Goal: Task Accomplishment & Management: Complete application form

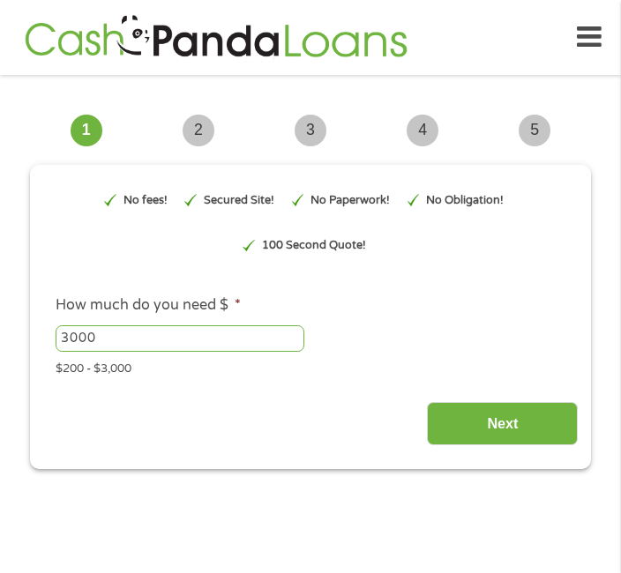
type input "EAIaIQobChMIuqrvruuIjwMVdWhHAR1jcjnvEAAYAiAAEgJ5TfD_BwE"
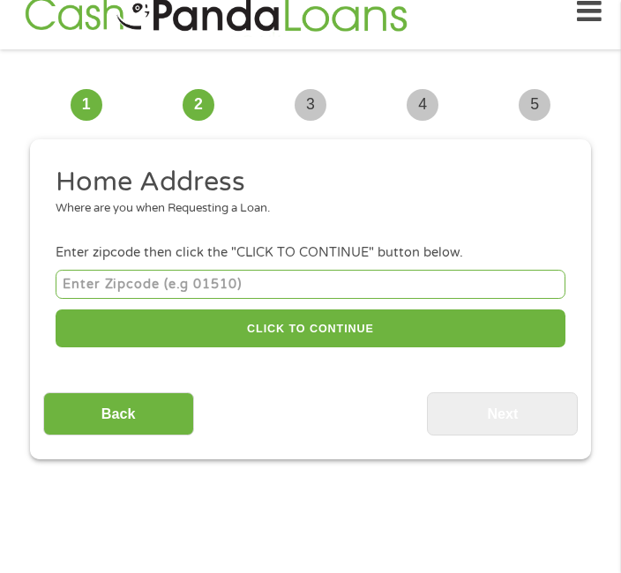
click at [141, 299] on input "number" at bounding box center [311, 284] width 510 height 29
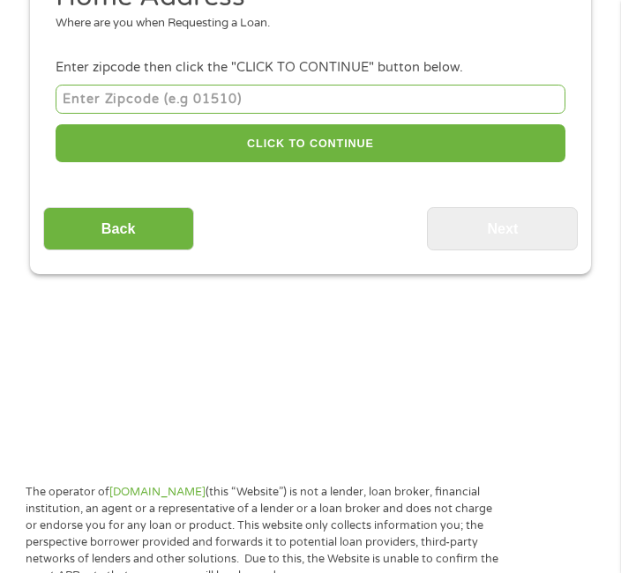
type input "5"
type input "17038"
click at [390, 145] on button "CLICK TO CONTINUE" at bounding box center [311, 143] width 510 height 38
type input "17038"
type input "Jonestown"
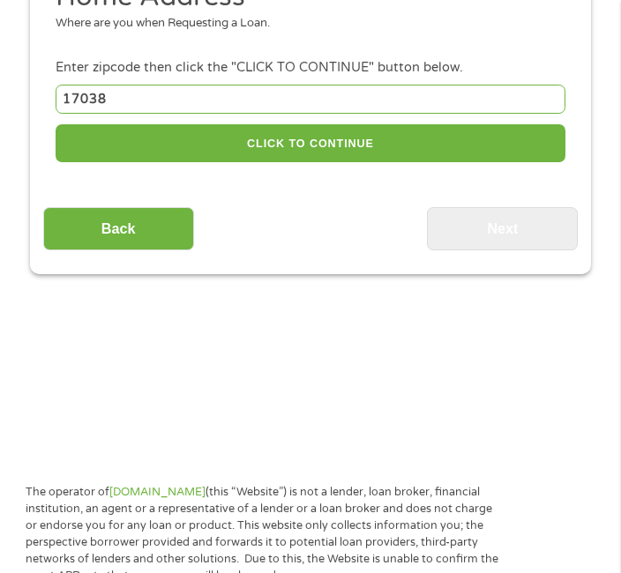
select select "[US_STATE]"
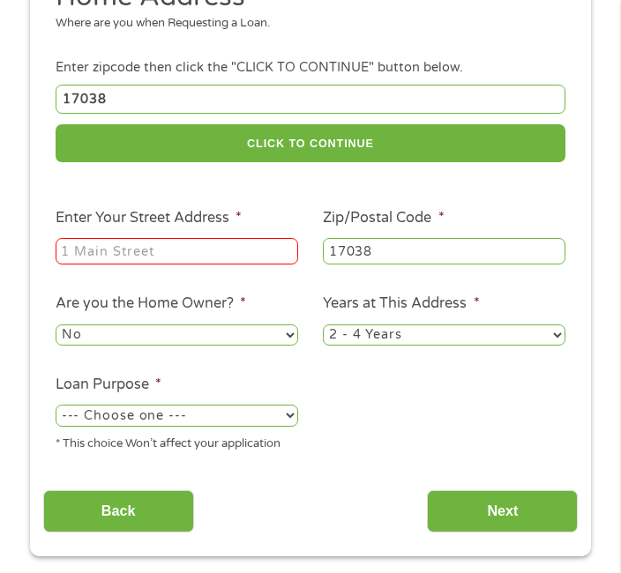
click at [124, 258] on input "Enter Your Street Address *" at bounding box center [177, 251] width 243 height 26
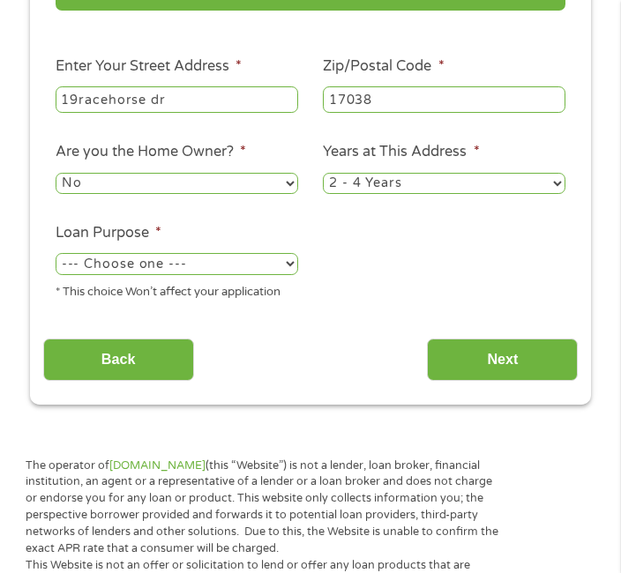
scroll to position [362, 0]
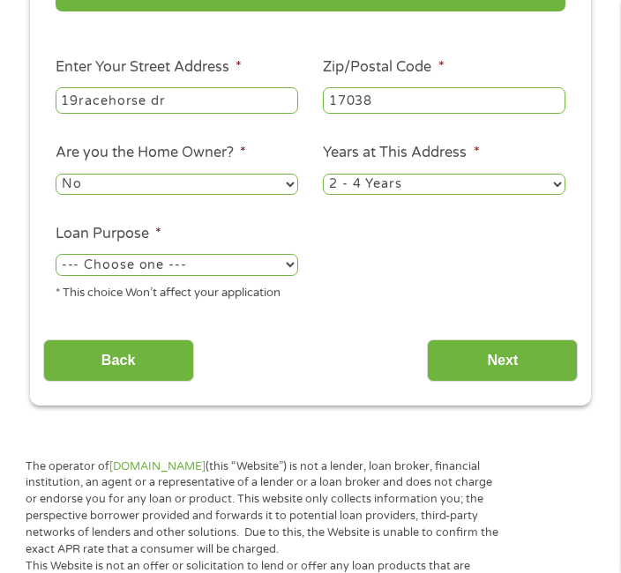
type input "19racehorse dr"
click at [558, 195] on select "1 Year or less 1 - 2 Years 2 - 4 Years Over 4 Years" at bounding box center [444, 184] width 243 height 21
click at [551, 193] on select "1 Year or less 1 - 2 Years 2 - 4 Years Over 4 Years" at bounding box center [444, 184] width 243 height 21
select select "60months"
click at [294, 195] on select "No Yes" at bounding box center [177, 184] width 243 height 21
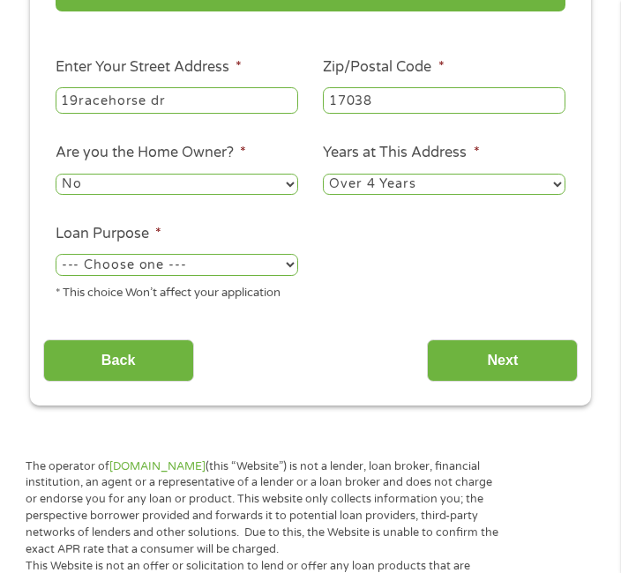
click at [296, 275] on select "--- Choose one --- Pay Bills Debt Consolidation Home Improvement Major Purchase…" at bounding box center [177, 264] width 243 height 21
select select "majorpurchase"
click at [523, 383] on input "Next" at bounding box center [502, 361] width 151 height 43
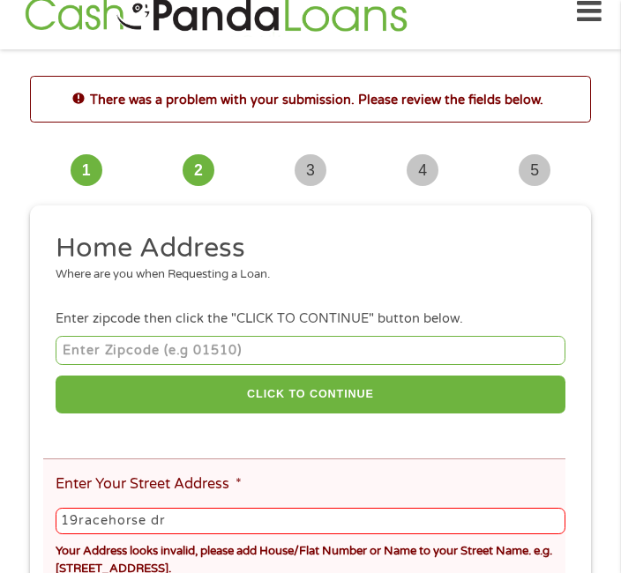
scroll to position [19, 0]
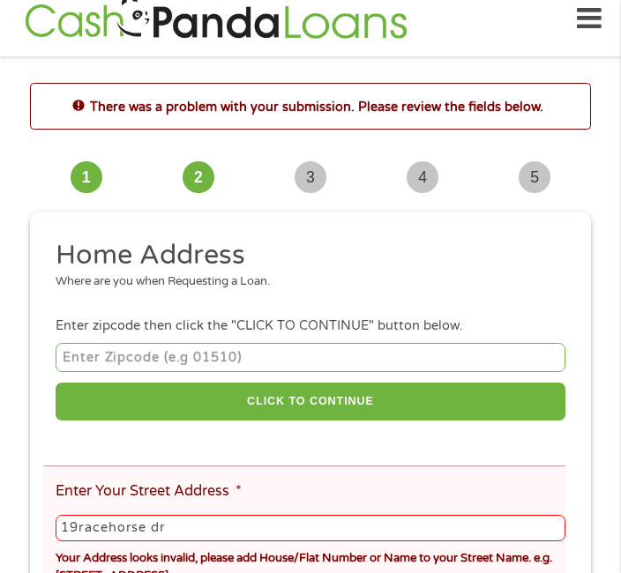
click at [122, 372] on input "number" at bounding box center [311, 357] width 510 height 29
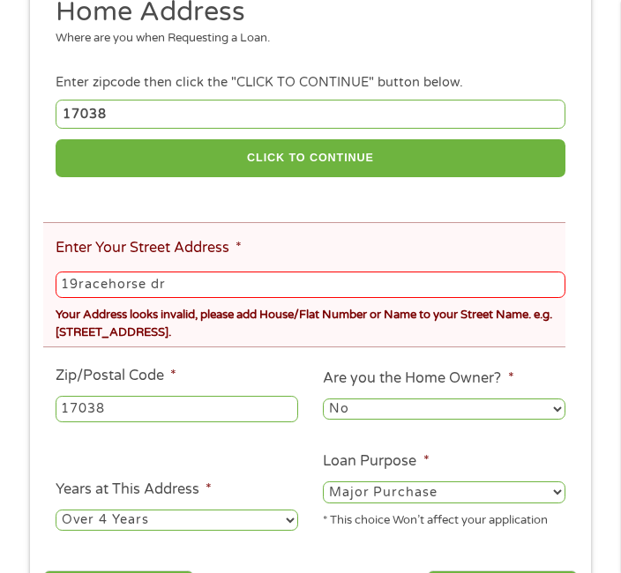
type input "17038"
click at [427, 169] on button "CLICK TO CONTINUE" at bounding box center [311, 158] width 510 height 38
click at [79, 298] on input "19racehorse dr" at bounding box center [311, 285] width 510 height 26
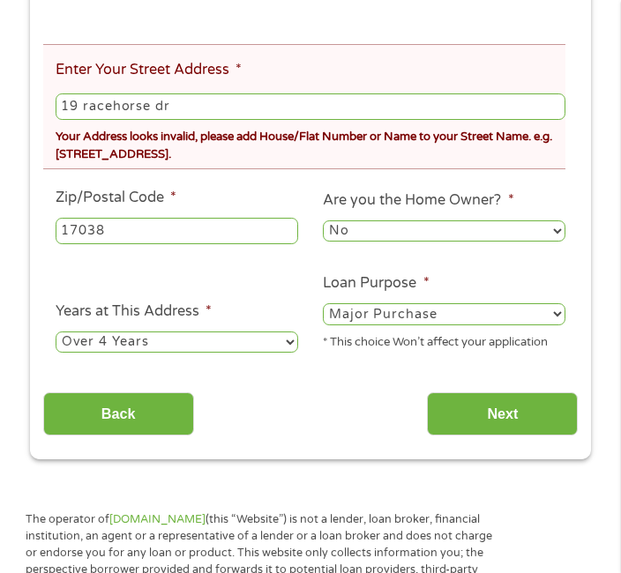
click at [432, 120] on input "19 racehorse dr" at bounding box center [311, 107] width 510 height 26
type input "19 racehorse dr"
click at [518, 436] on input "Next" at bounding box center [502, 414] width 151 height 43
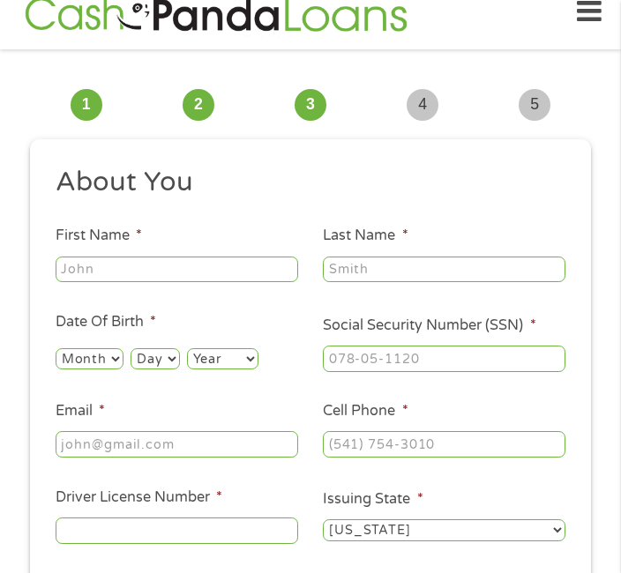
scroll to position [0, 0]
click at [146, 271] on input "First Name *" at bounding box center [177, 270] width 243 height 26
type input "[PERSON_NAME]"
click at [388, 272] on input "Last Name *" at bounding box center [444, 270] width 243 height 26
type input "[PERSON_NAME]"
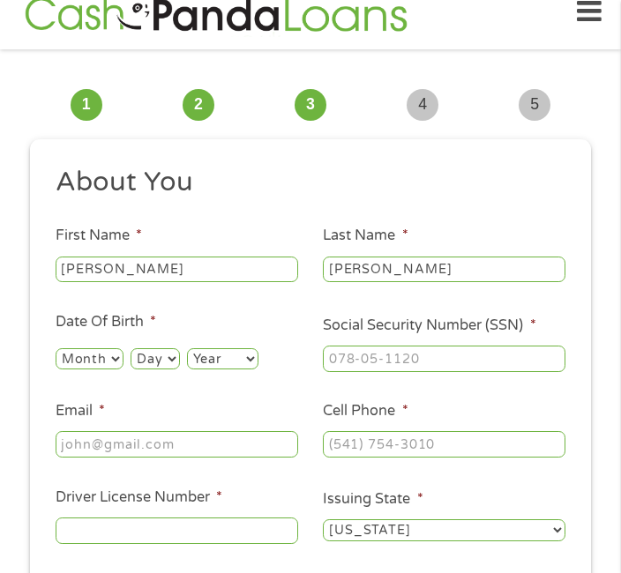
click at [222, 506] on span "*" at bounding box center [219, 498] width 6 height 18
click at [238, 518] on input "Driver License Number *" at bounding box center [177, 531] width 243 height 26
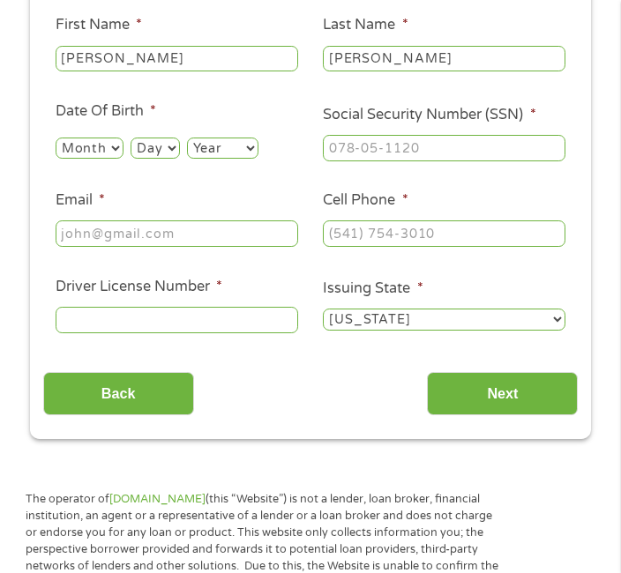
scroll to position [235, 0]
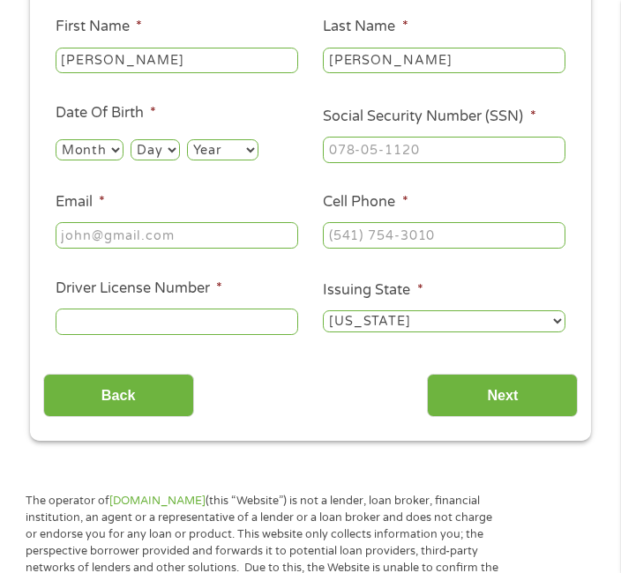
click at [124, 161] on select "Month 1 2 3 4 5 6 7 8 9 10 11 12" at bounding box center [90, 149] width 68 height 21
select select "9"
click at [219, 154] on select "Year [DATE] 2006 2005 2004 2003 2002 2001 2000 1999 1998 1997 1996 1995 1994 19…" at bounding box center [222, 149] width 71 height 21
click at [179, 154] on select "Day 1 2 3 4 5 6 7 8 9 10 11 12 13 14 15 16 17 18 19 20 21 22 23 24 25 26 27 28 …" at bounding box center [155, 149] width 49 height 21
click at [259, 149] on select "Year [DATE] 2006 2005 2004 2003 2002 2001 2000 1999 1998 1997 1996 1995 1994 19…" at bounding box center [222, 149] width 71 height 21
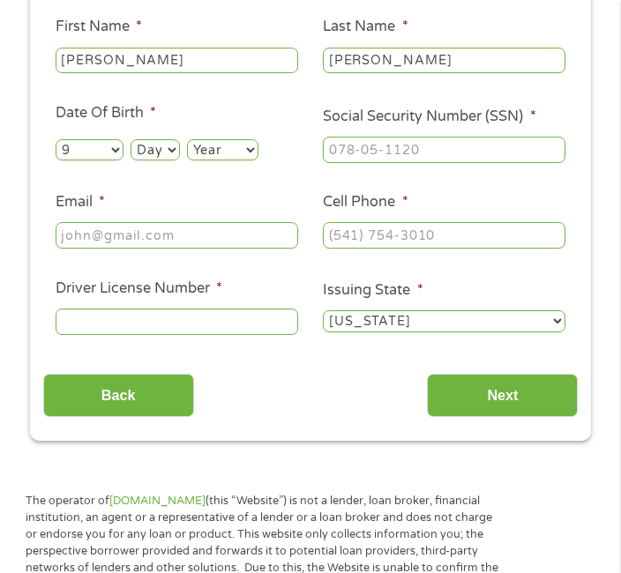
select select "1968"
click at [179, 160] on select "Day 1 2 3 4 5 6 7 8 9 10 11 12 13 14 15 16 17 18 19 20 21 22 23 24 25 26 27 28 …" at bounding box center [155, 149] width 49 height 21
select select "24"
click at [173, 236] on input "Email *" at bounding box center [177, 235] width 243 height 26
type input "[EMAIL_ADDRESS][DOMAIN_NAME]"
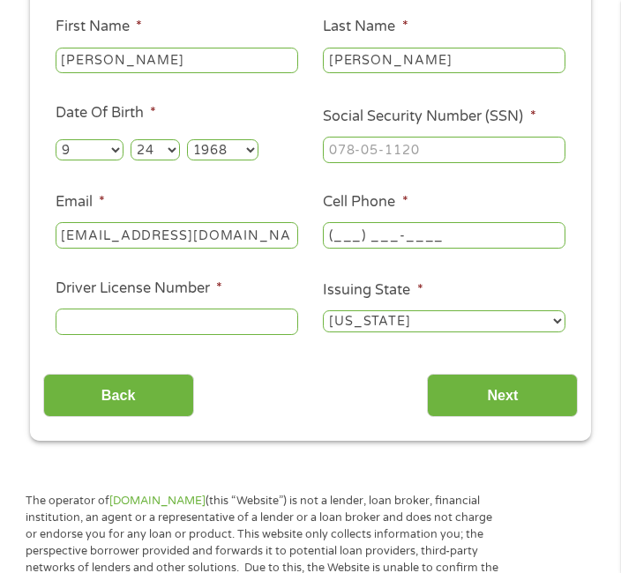
click at [399, 243] on input "(___) ___-____" at bounding box center [444, 235] width 243 height 26
type input "[PHONE_NUMBER]"
click at [160, 328] on input "Driver License Number *" at bounding box center [177, 322] width 243 height 26
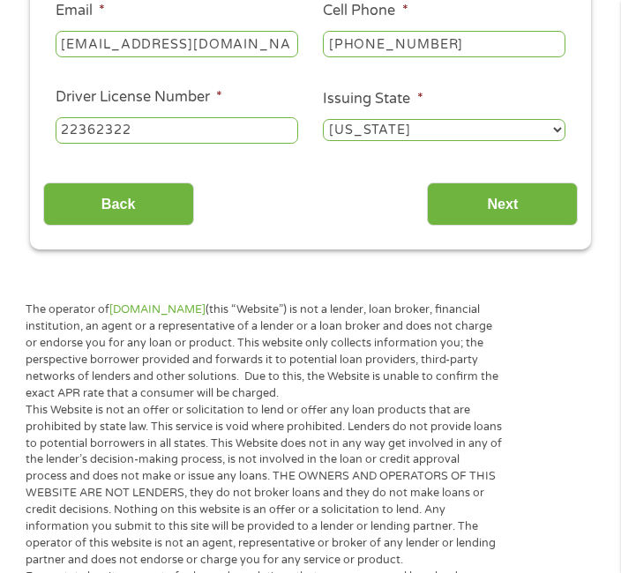
type input "22362322"
click at [525, 211] on input "Next" at bounding box center [502, 204] width 151 height 43
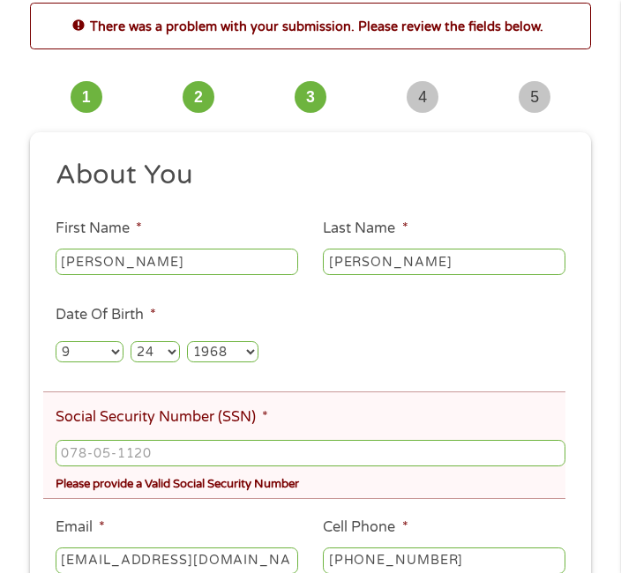
scroll to position [109, 0]
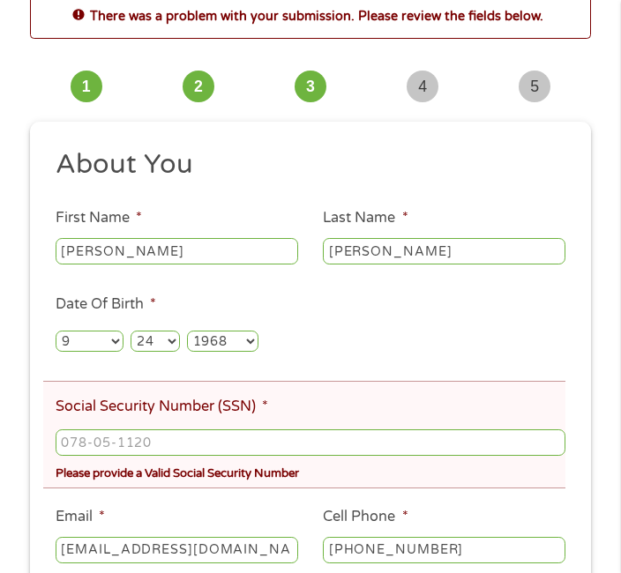
click at [113, 456] on input "Social Security Number (SSN) *" at bounding box center [311, 443] width 510 height 26
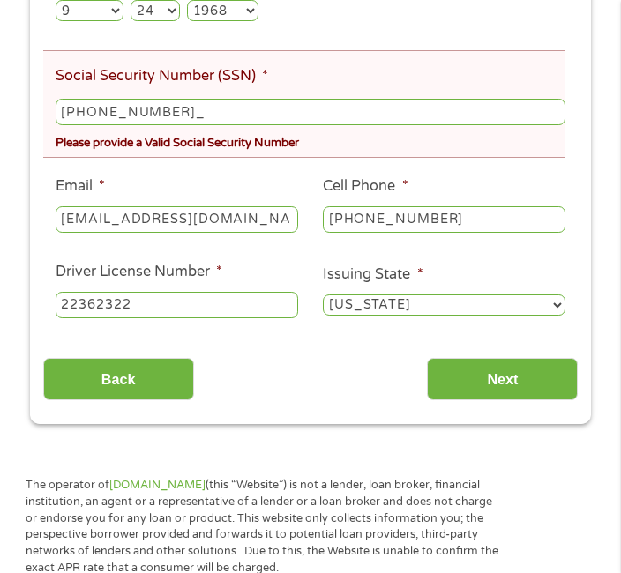
type input "147-66-7268"
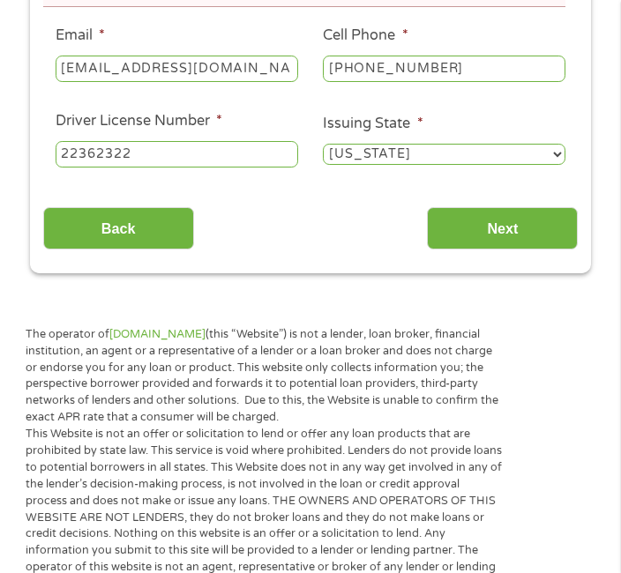
scroll to position [595, 0]
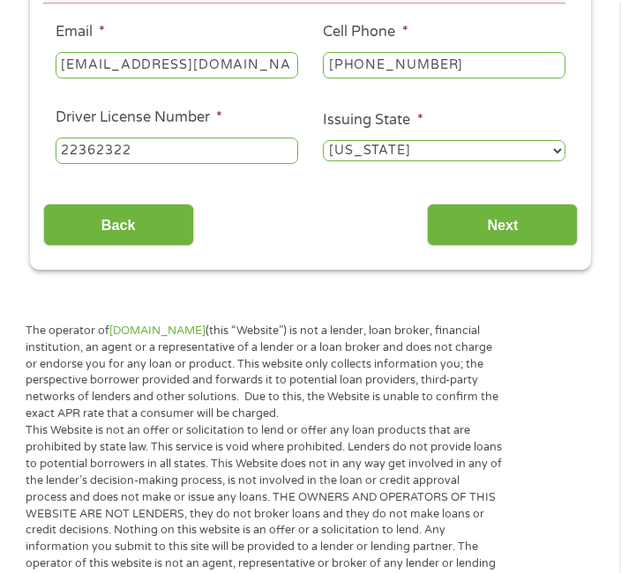
click at [172, 164] on input "22362322" at bounding box center [177, 151] width 243 height 26
click at [506, 247] on input "Next" at bounding box center [502, 225] width 151 height 43
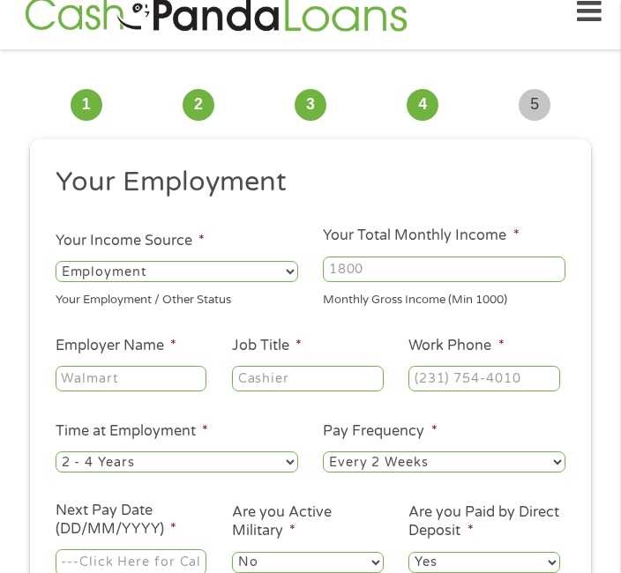
scroll to position [0, 0]
click at [378, 279] on input "Your Total Monthly Income *" at bounding box center [444, 270] width 243 height 26
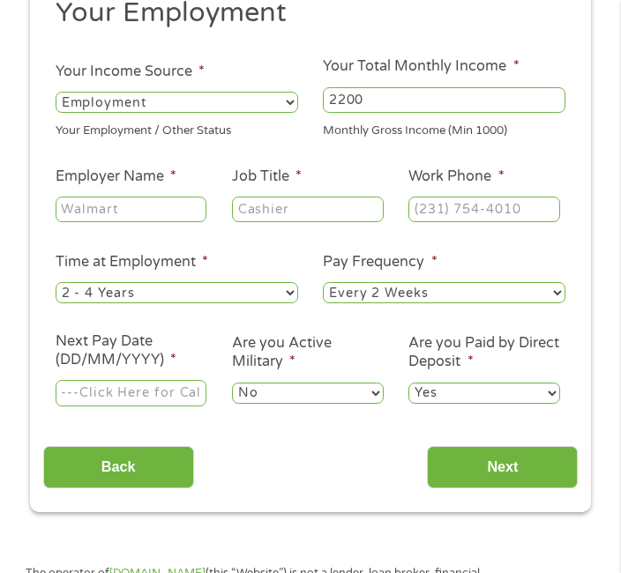
scroll to position [199, 0]
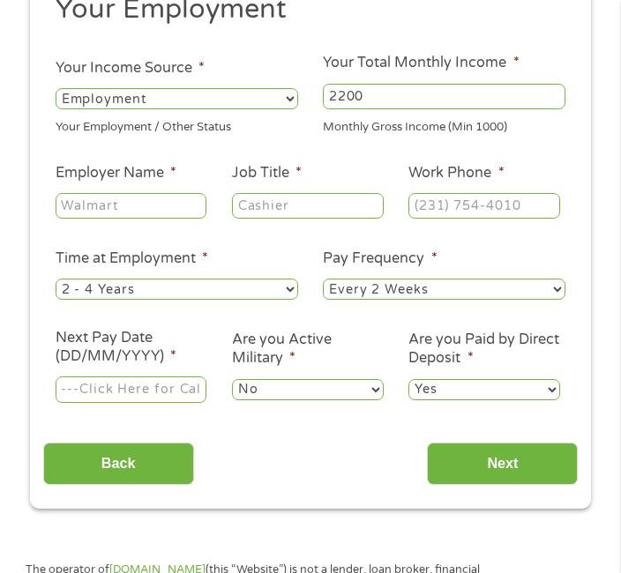
type input "2200"
click at [145, 213] on input "Employer Name *" at bounding box center [131, 206] width 151 height 26
click at [278, 95] on select "--- Choose one --- Employment [DEMOGRAPHIC_DATA] Benefits" at bounding box center [177, 98] width 243 height 21
click at [282, 94] on select "--- Choose one --- Employment [DEMOGRAPHIC_DATA] Benefits" at bounding box center [177, 98] width 243 height 21
select select "benefits"
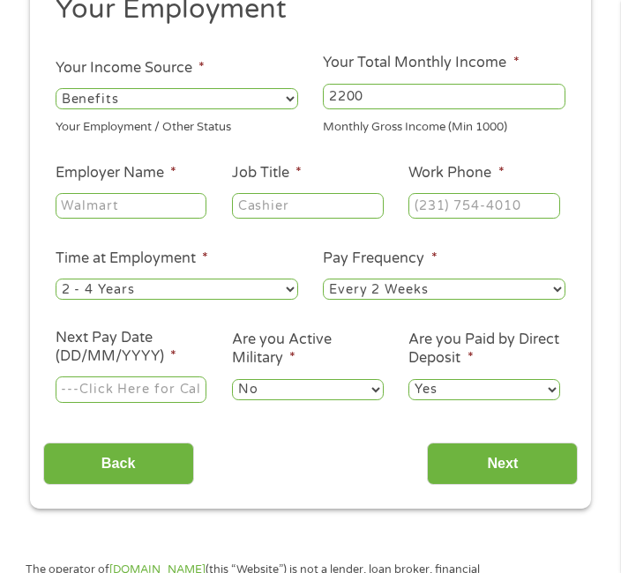
type input "Other"
type input "[PHONE_NUMBER]"
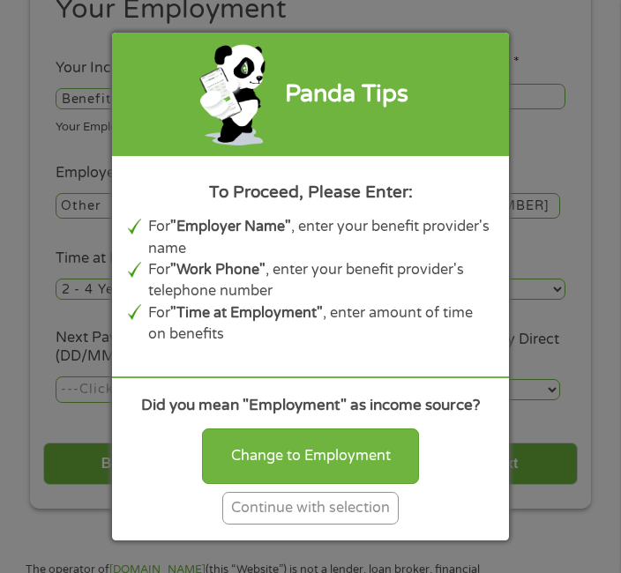
click at [373, 525] on div "Continue with selection" at bounding box center [310, 508] width 176 height 33
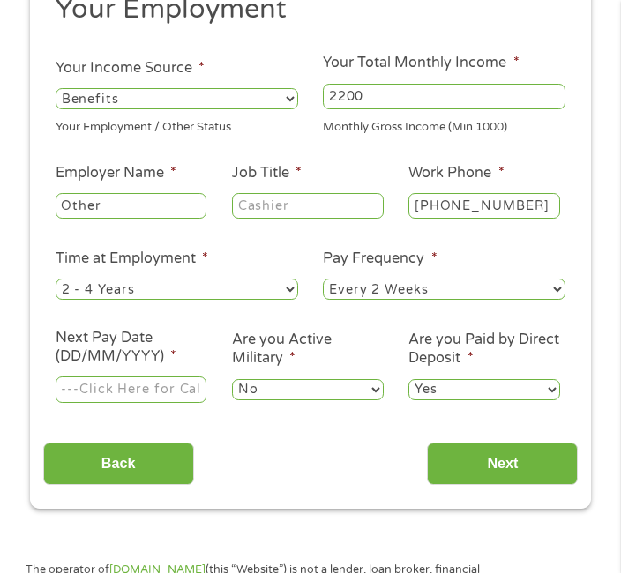
click at [153, 396] on input "Next Pay Date (DD/MM/YYYY) *" at bounding box center [131, 390] width 151 height 26
click at [174, 403] on input "[DATE]" at bounding box center [131, 390] width 151 height 26
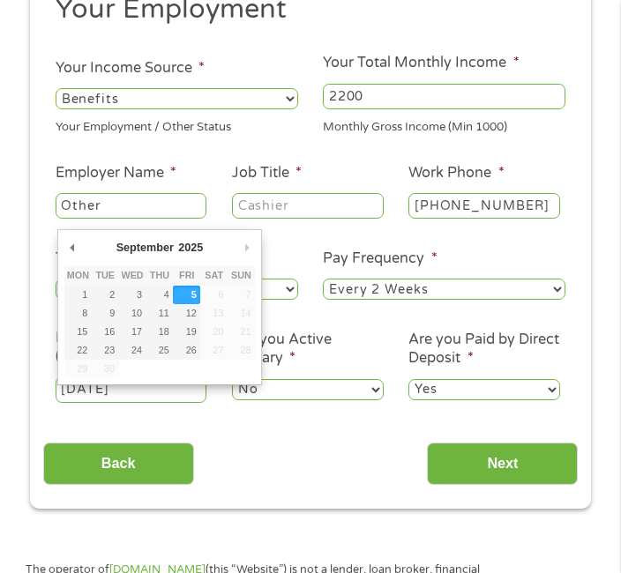
type input "[DATE]"
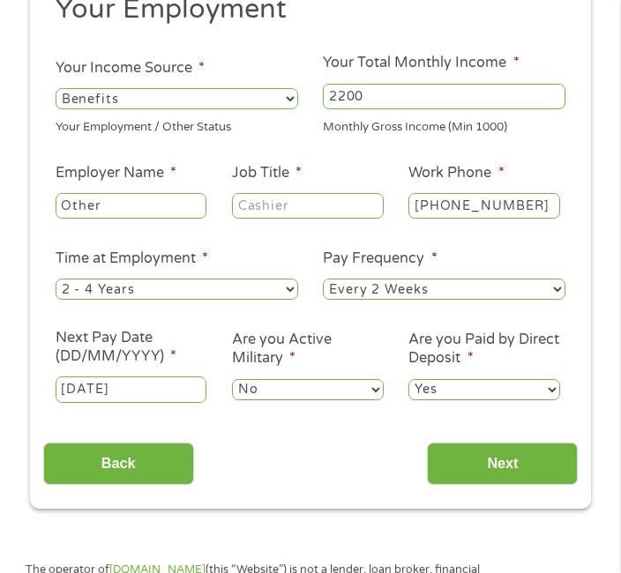
click at [543, 481] on input "Next" at bounding box center [502, 464] width 151 height 43
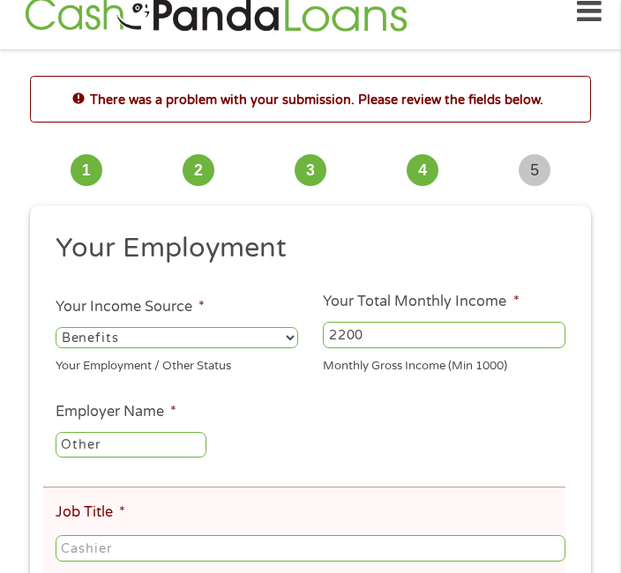
scroll to position [0, 0]
